Goal: Task Accomplishment & Management: Manage account settings

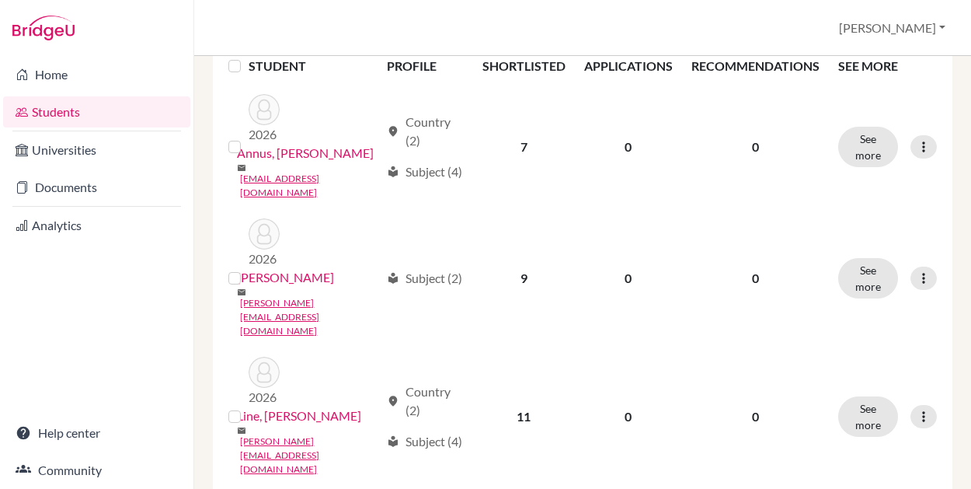
scroll to position [247, 0]
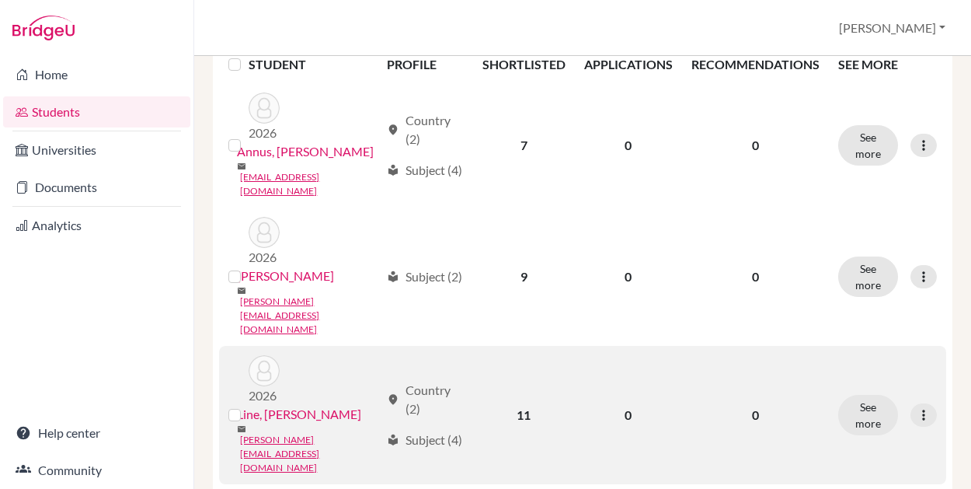
click at [277, 405] on link "Line, [PERSON_NAME]" at bounding box center [299, 414] width 124 height 19
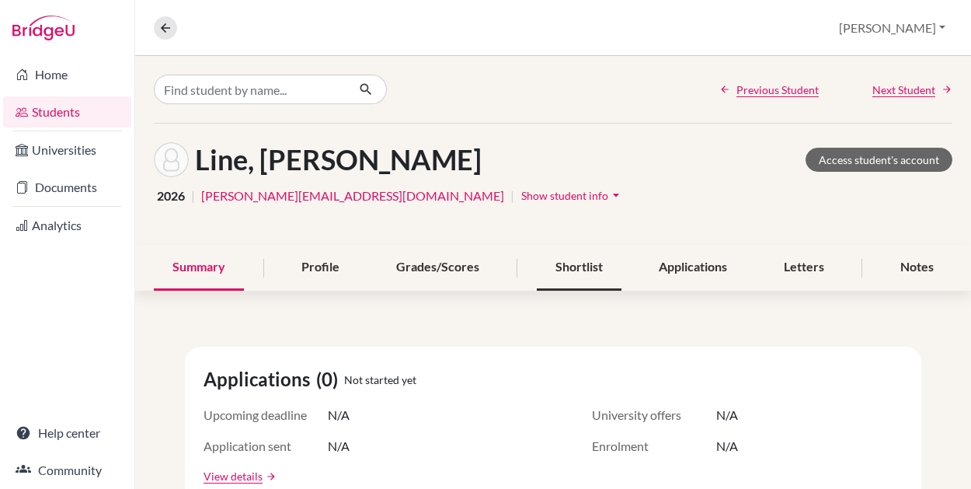
click at [581, 271] on div "Shortlist" at bounding box center [579, 268] width 85 height 46
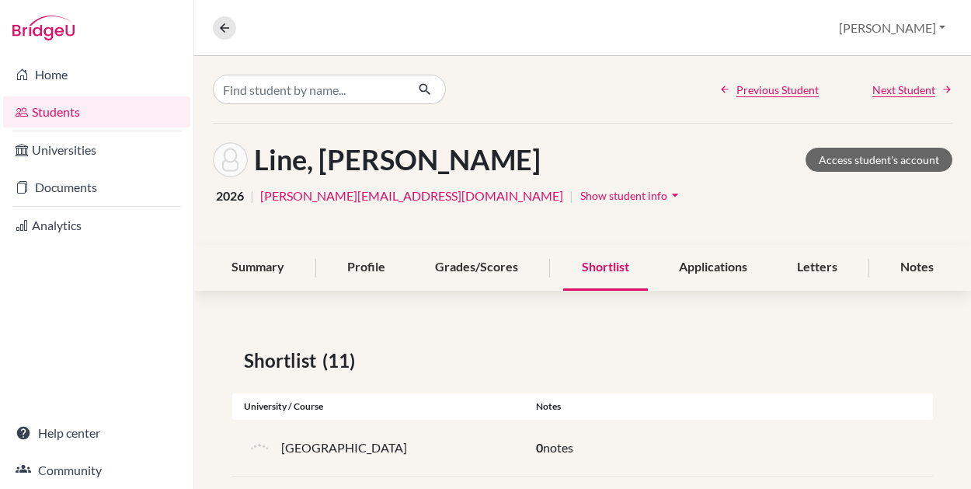
click at [560, 138] on div "Line, [PERSON_NAME] Access student's account 2026 | [PERSON_NAME][EMAIL_ADDRESS…" at bounding box center [582, 184] width 777 height 121
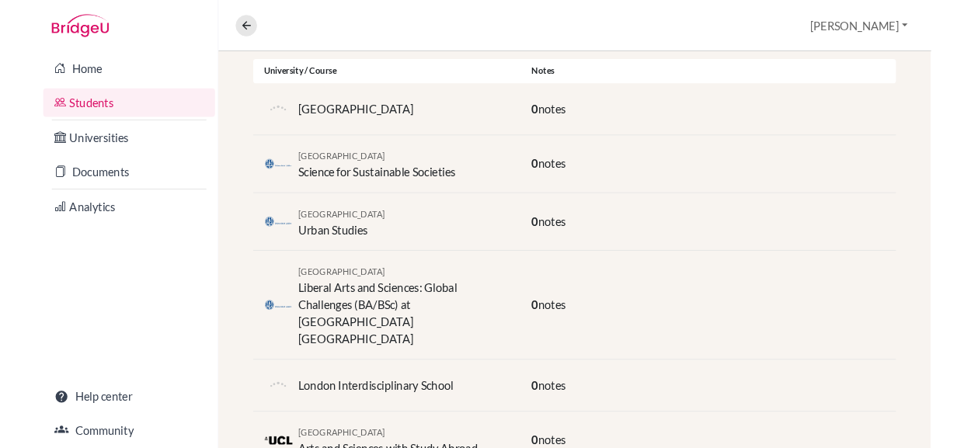
scroll to position [352, 0]
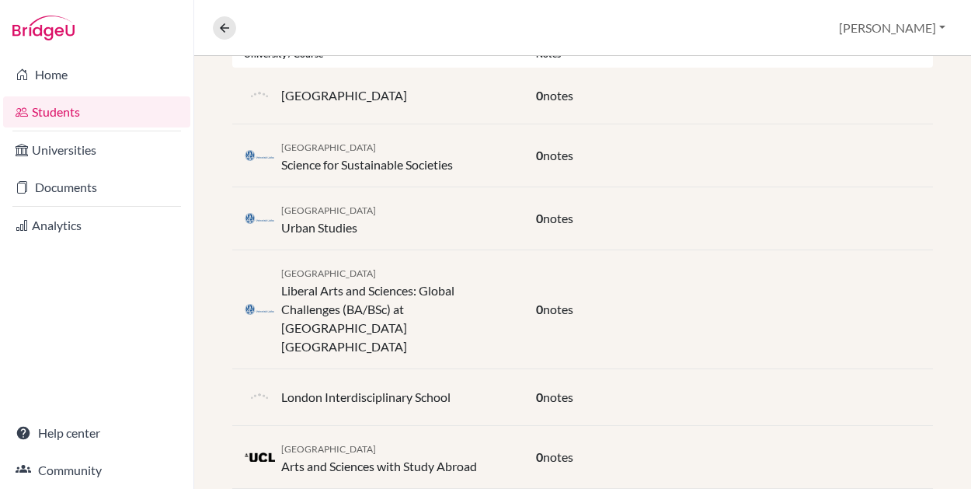
click at [371, 305] on div "Leiden University Liberal Arts and Sciences: Global Challenges (BA/BSc) at [GEO…" at bounding box center [397, 309] width 232 height 93
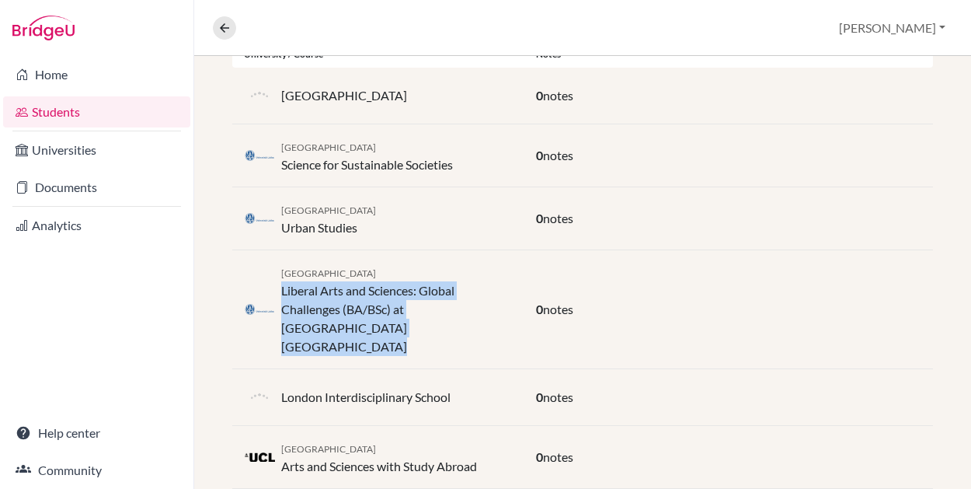
drag, startPoint x: 385, startPoint y: 326, endPoint x: 283, endPoint y: 293, distance: 107.1
click at [283, 293] on div "Leiden University Liberal Arts and Sciences: Global Challenges (BA/BSc) at [GEO…" at bounding box center [397, 309] width 232 height 93
copy div "Liberal Arts and Sciences: Global Challenges (BA/BSc) at [GEOGRAPHIC_DATA] [GEO…"
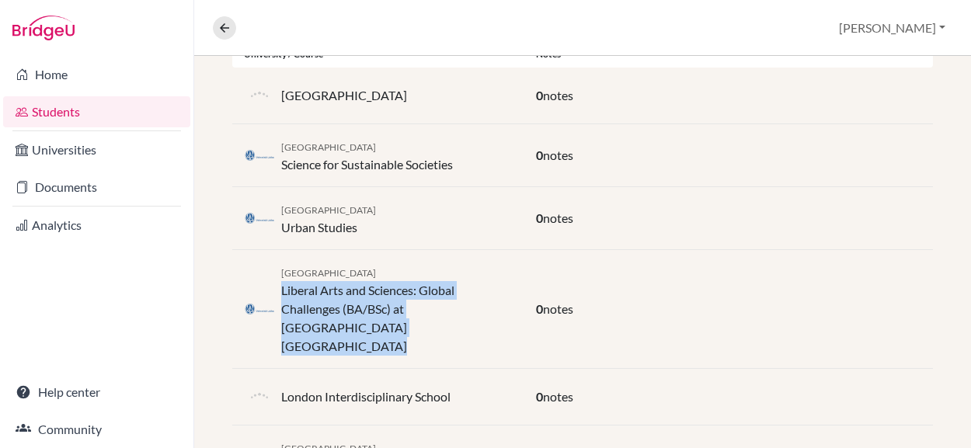
click at [790, 320] on div "Leiden University Liberal Arts and Sciences: Global Challenges (BA/BSc) at [GEO…" at bounding box center [582, 309] width 701 height 119
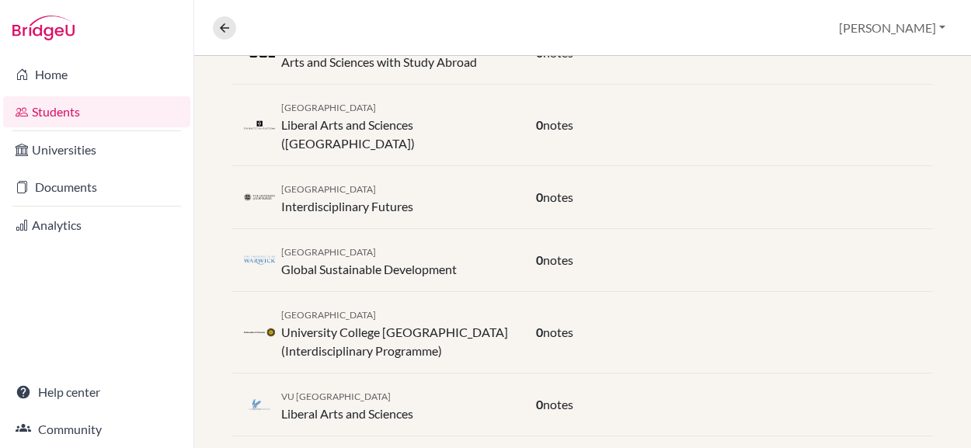
scroll to position [757, 0]
click at [785, 405] on div "VU Amsterdam Liberal Arts and Sciences 0 notes" at bounding box center [582, 403] width 701 height 63
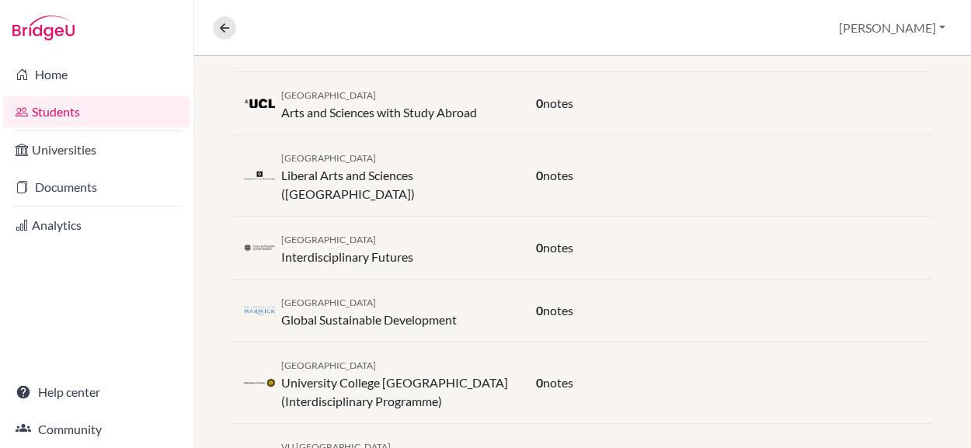
scroll to position [704, 0]
